Goal: Task Accomplishment & Management: Use online tool/utility

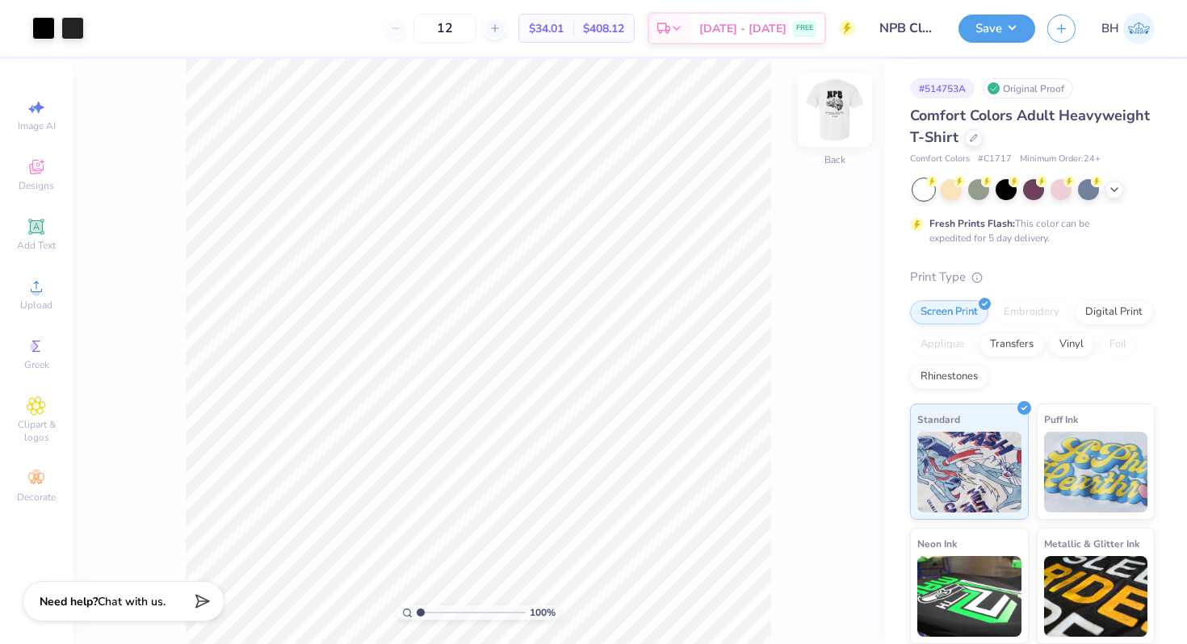
click at [843, 113] on img at bounding box center [835, 110] width 65 height 65
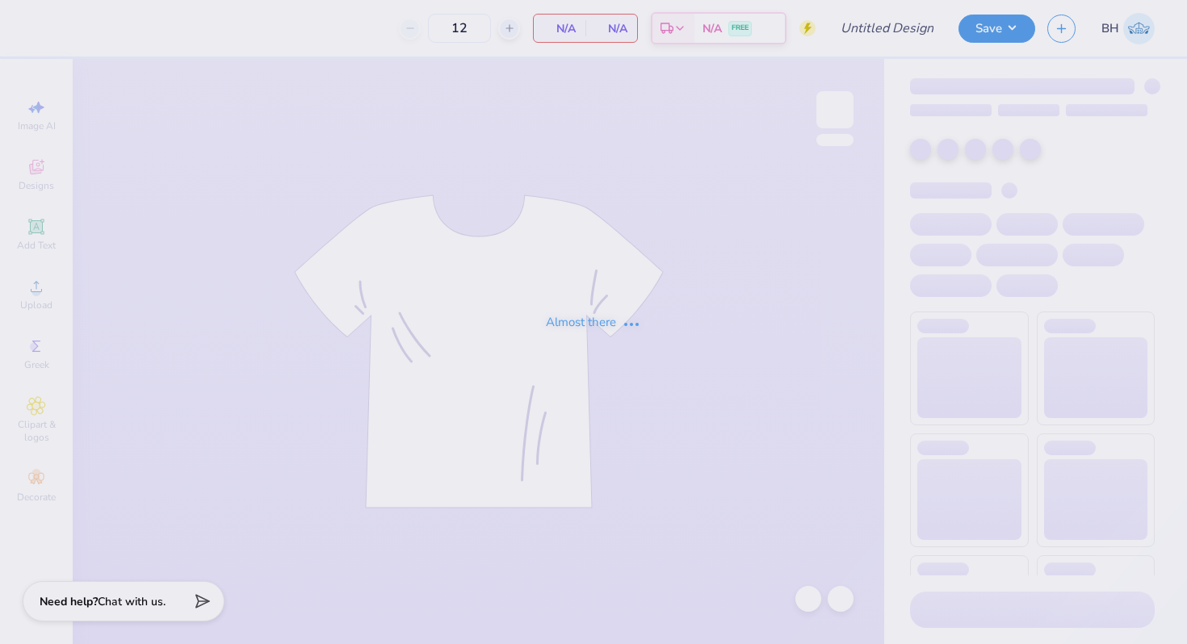
type input "Anchor Olympics Shirt"
type input "96"
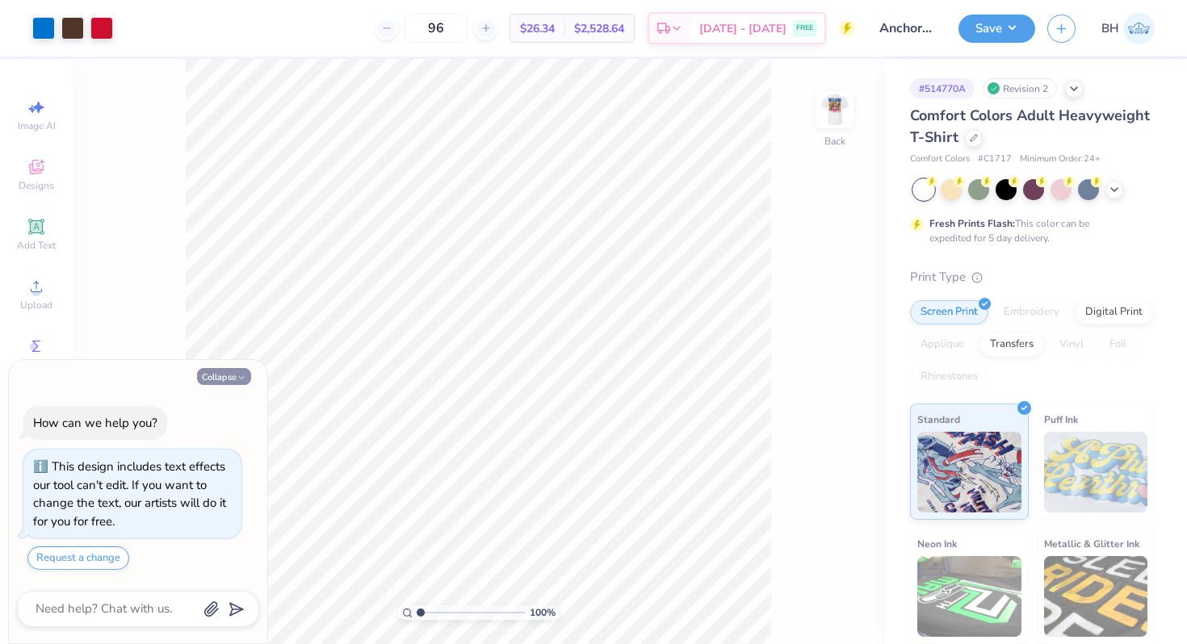
click at [234, 371] on button "Collapse" at bounding box center [224, 376] width 54 height 17
type textarea "x"
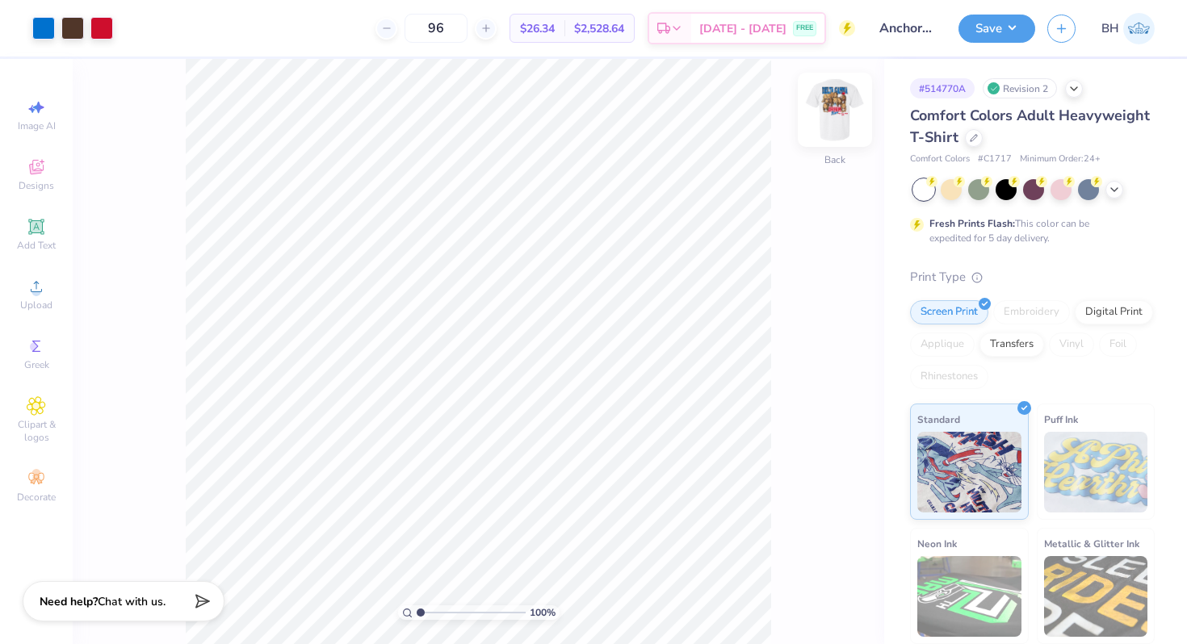
click at [840, 125] on img at bounding box center [835, 110] width 65 height 65
